Goal: Find specific page/section: Find specific page/section

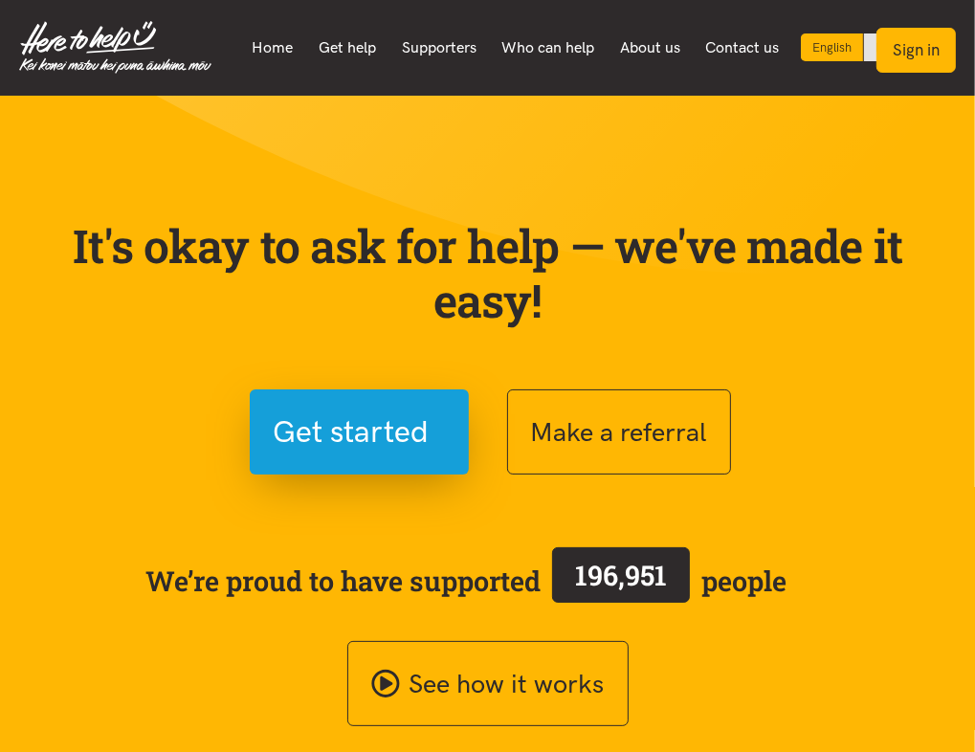
click at [907, 51] on button "Sign in" at bounding box center [915, 50] width 79 height 45
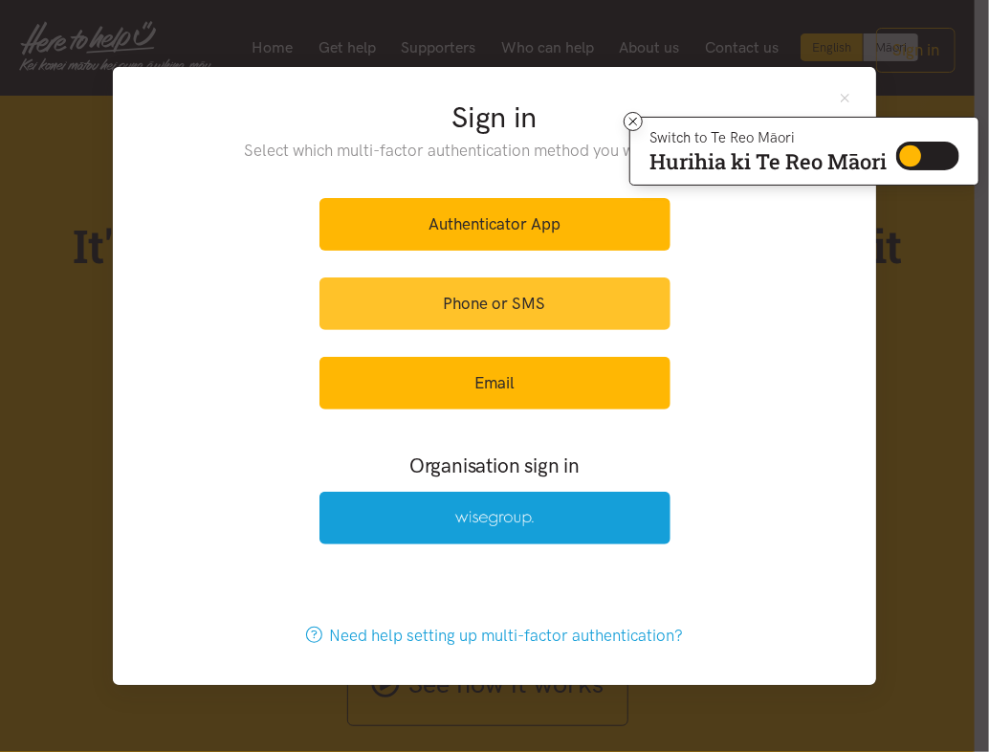
click at [537, 307] on link "Phone or SMS" at bounding box center [495, 303] width 351 height 53
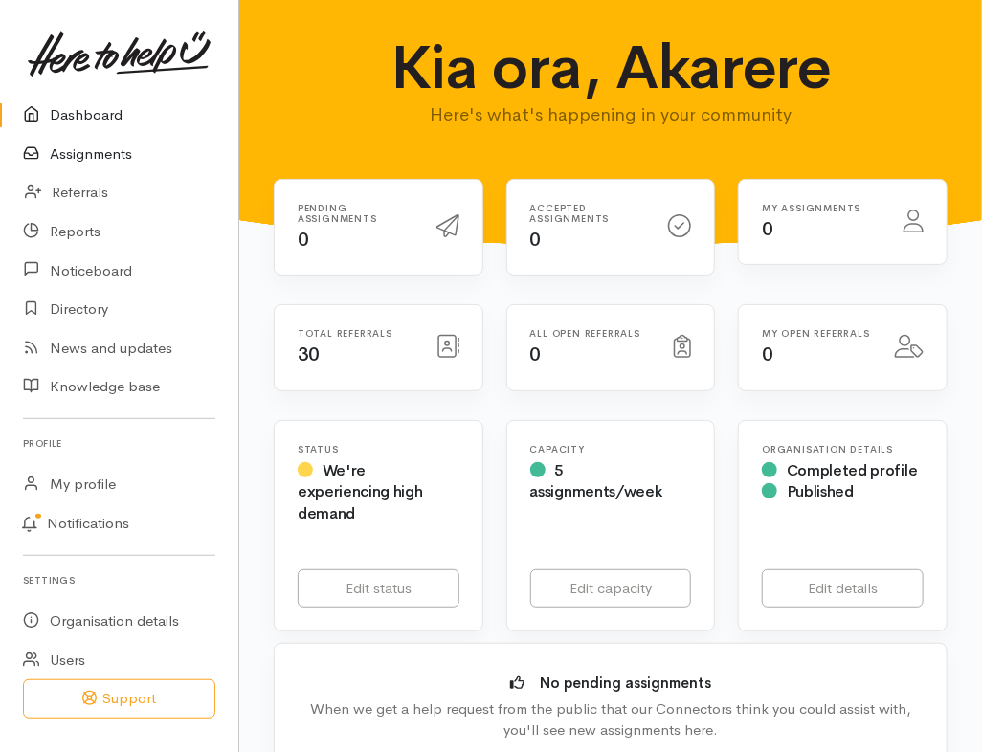
click at [88, 158] on link "Assignments" at bounding box center [119, 154] width 238 height 39
